Goal: Navigation & Orientation: Understand site structure

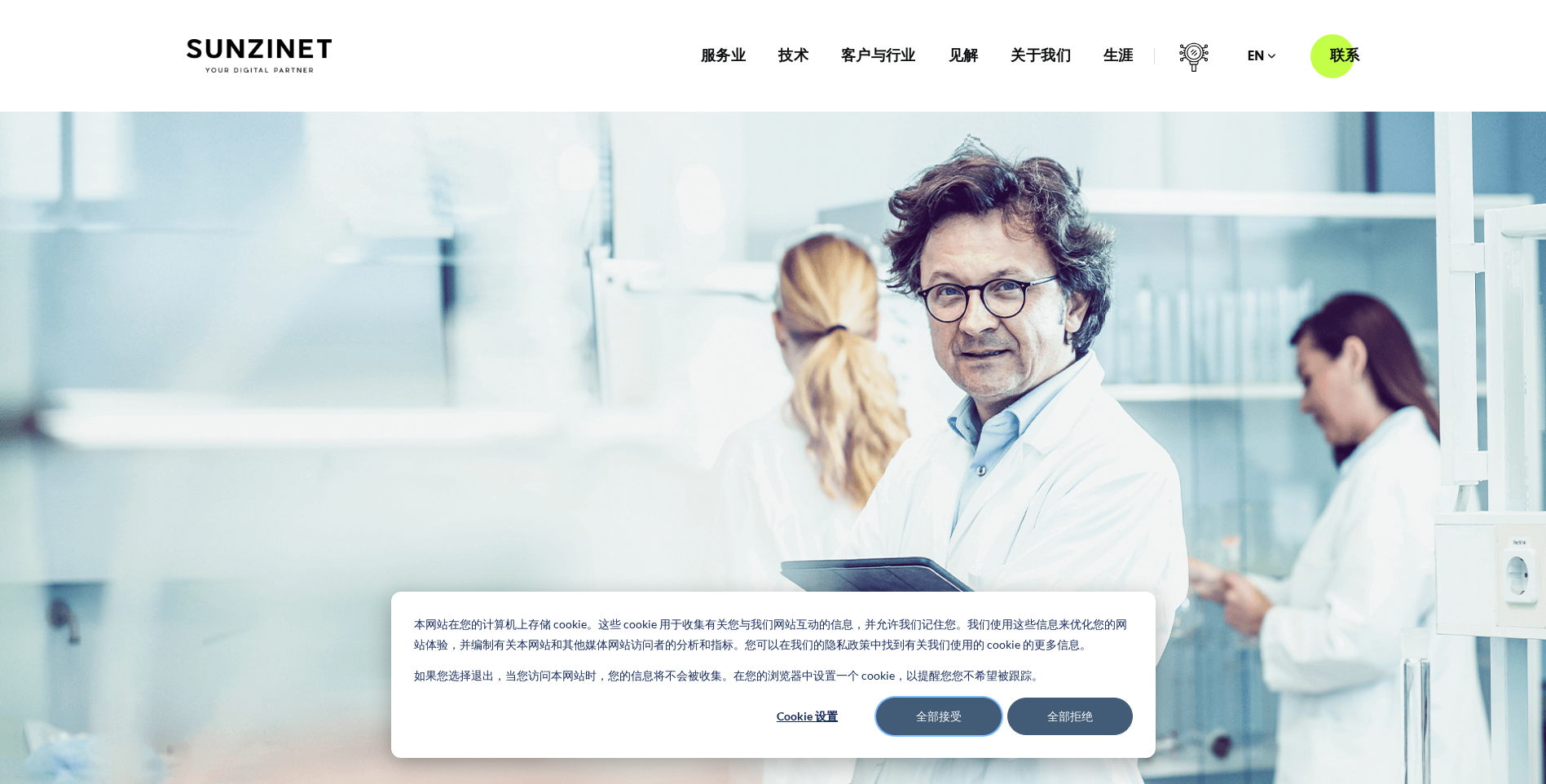
click at [944, 722] on button "全部接受" at bounding box center [939, 716] width 126 height 37
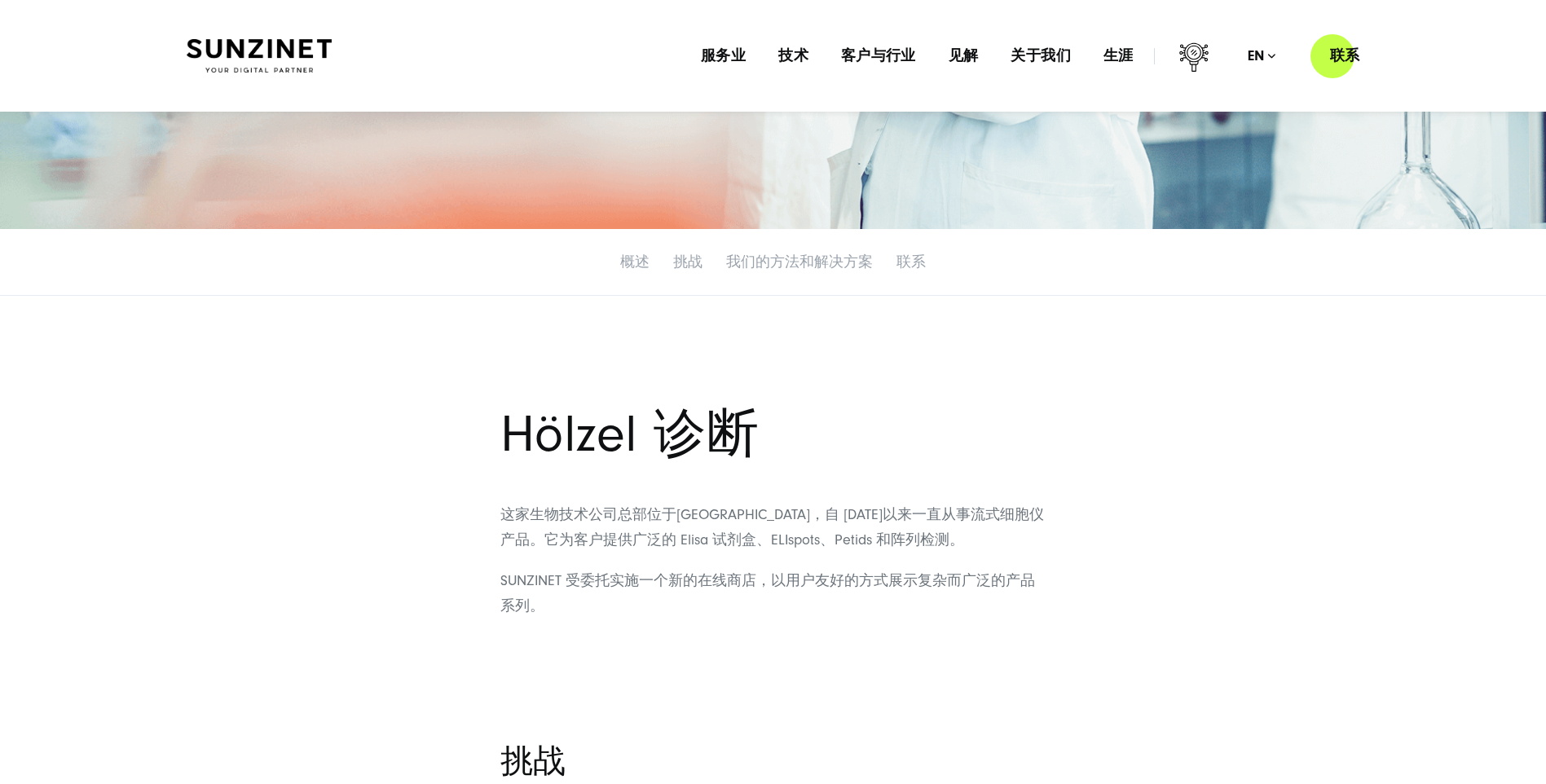
scroll to position [407, 0]
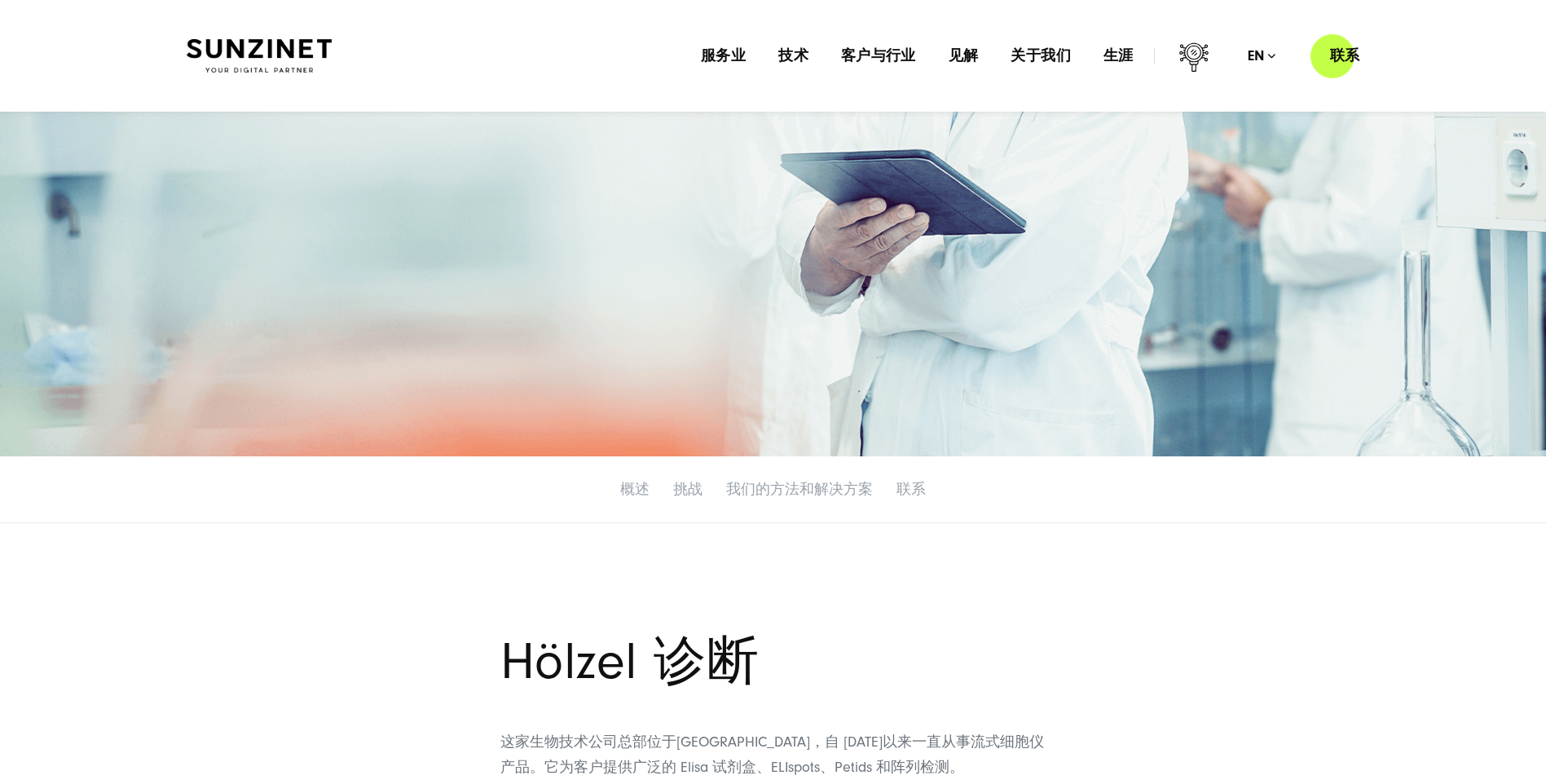
click at [278, 56] on img at bounding box center [259, 56] width 145 height 34
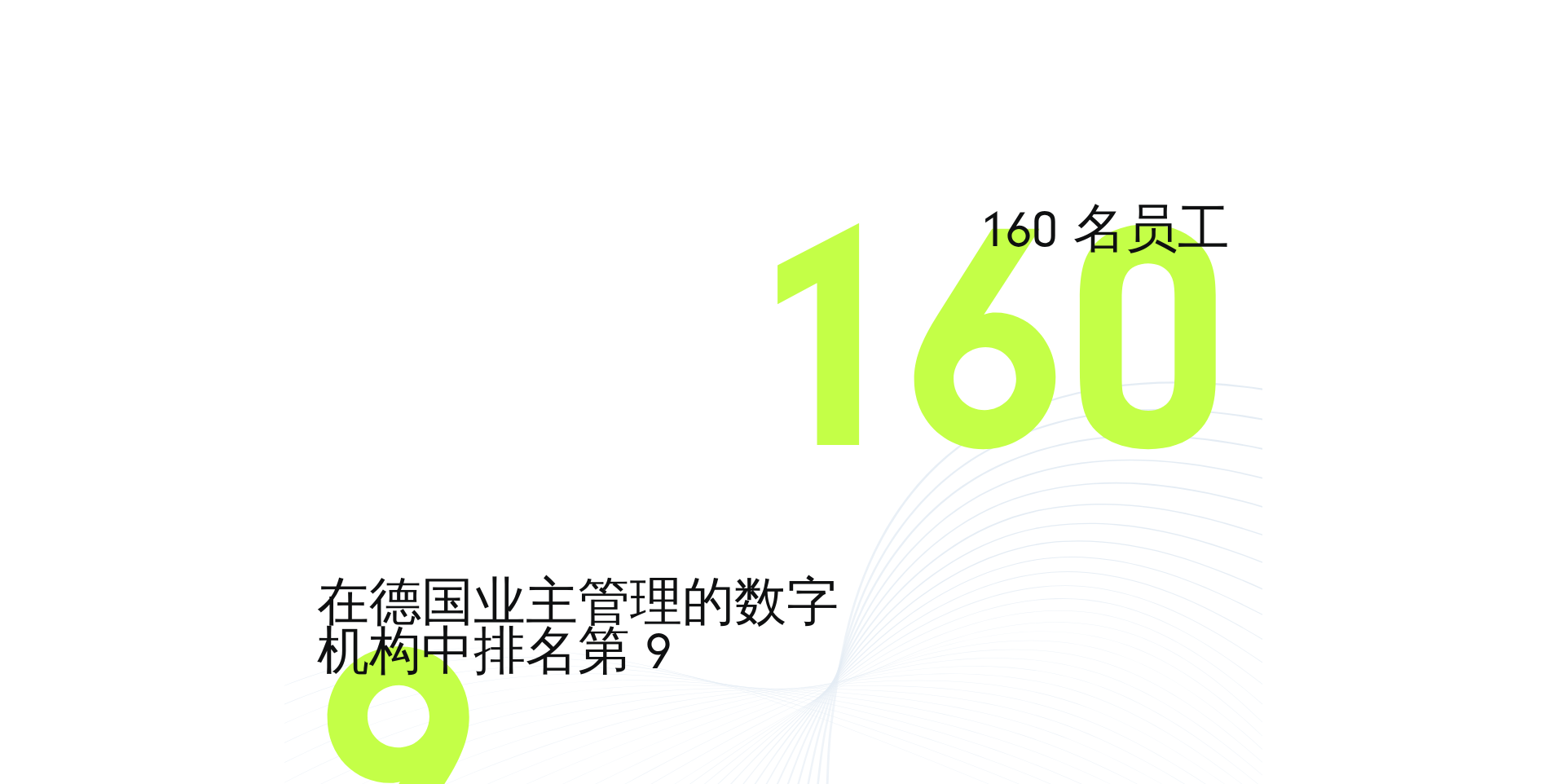
scroll to position [9695, 0]
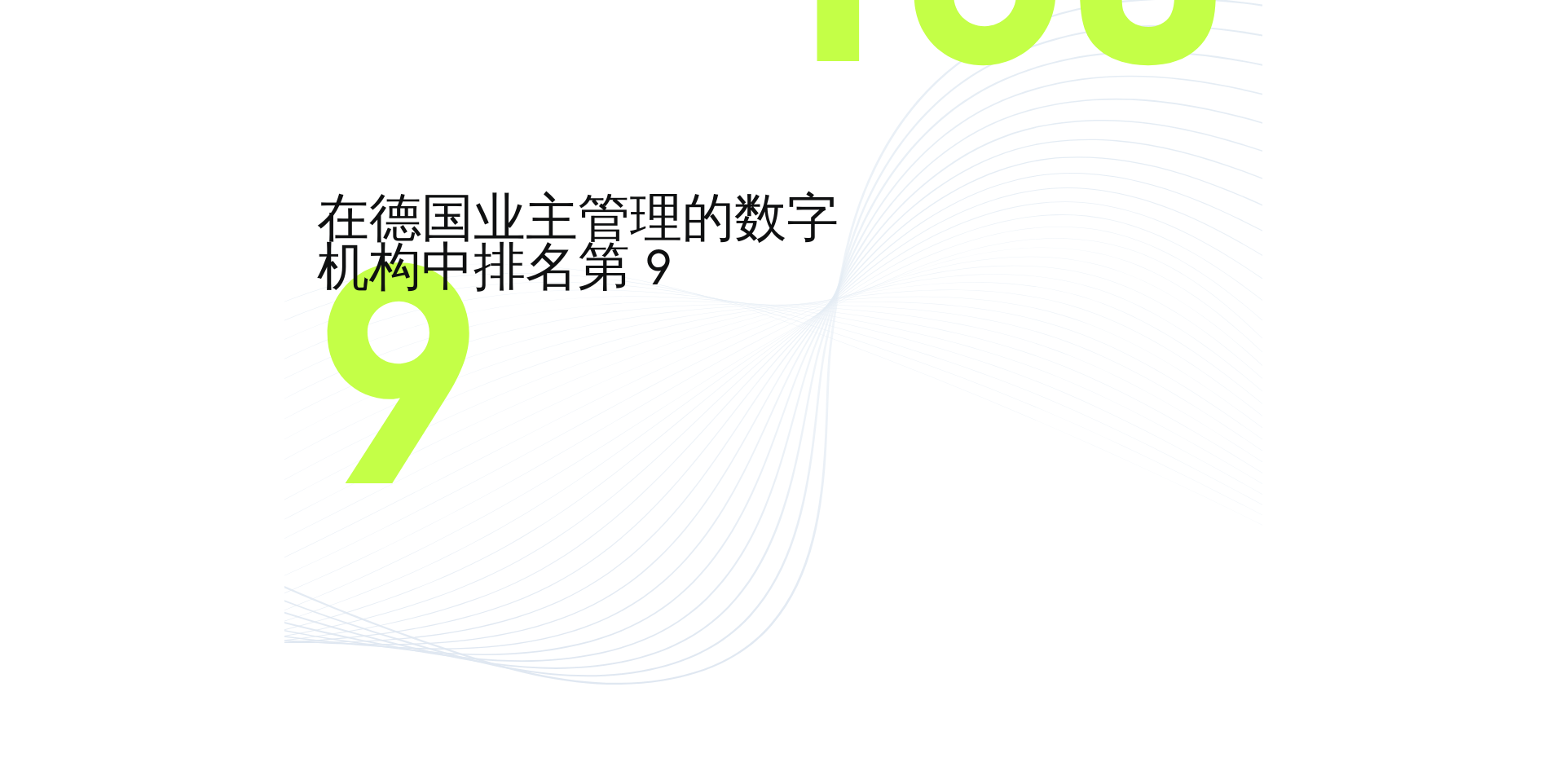
click at [39, 440] on div "160 名员工 160 在德国业主管理的数字机构中排名第 [DATE]年销售额 1500万欧元 15" at bounding box center [773, 351] width 1546 height 1468
